Goal: Information Seeking & Learning: Find specific page/section

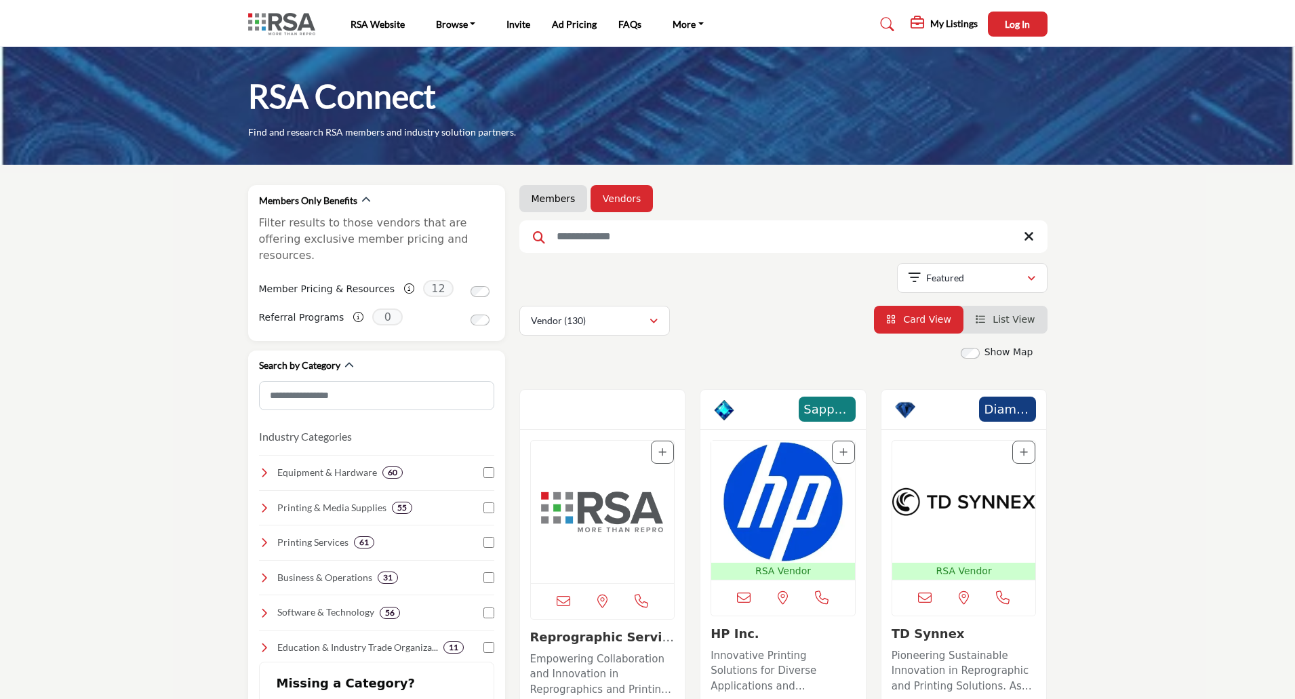
click at [653, 236] on input "Search Keyword" at bounding box center [783, 236] width 528 height 33
type input "***"
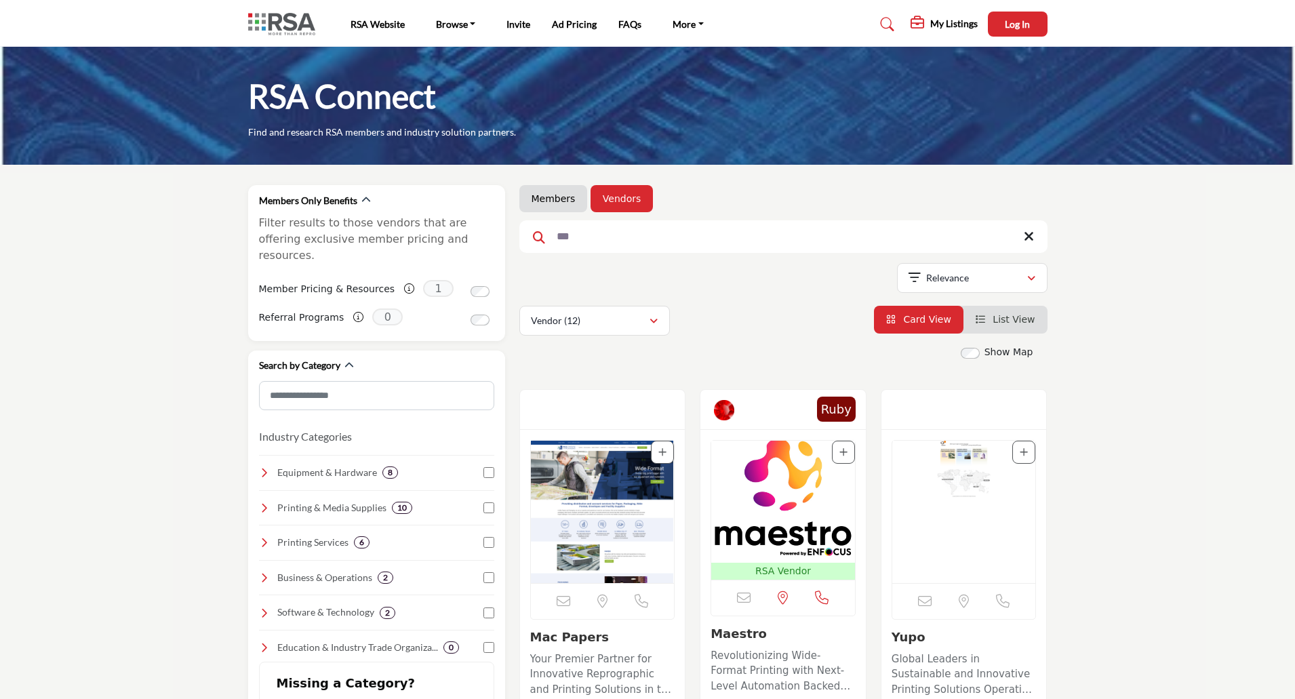
click at [801, 416] on div "Meeting Sponsor - Ruby" at bounding box center [782, 410] width 165 height 40
click at [790, 492] on img "Open Listing in new tab" at bounding box center [783, 502] width 144 height 122
